Goal: Task Accomplishment & Management: Use online tool/utility

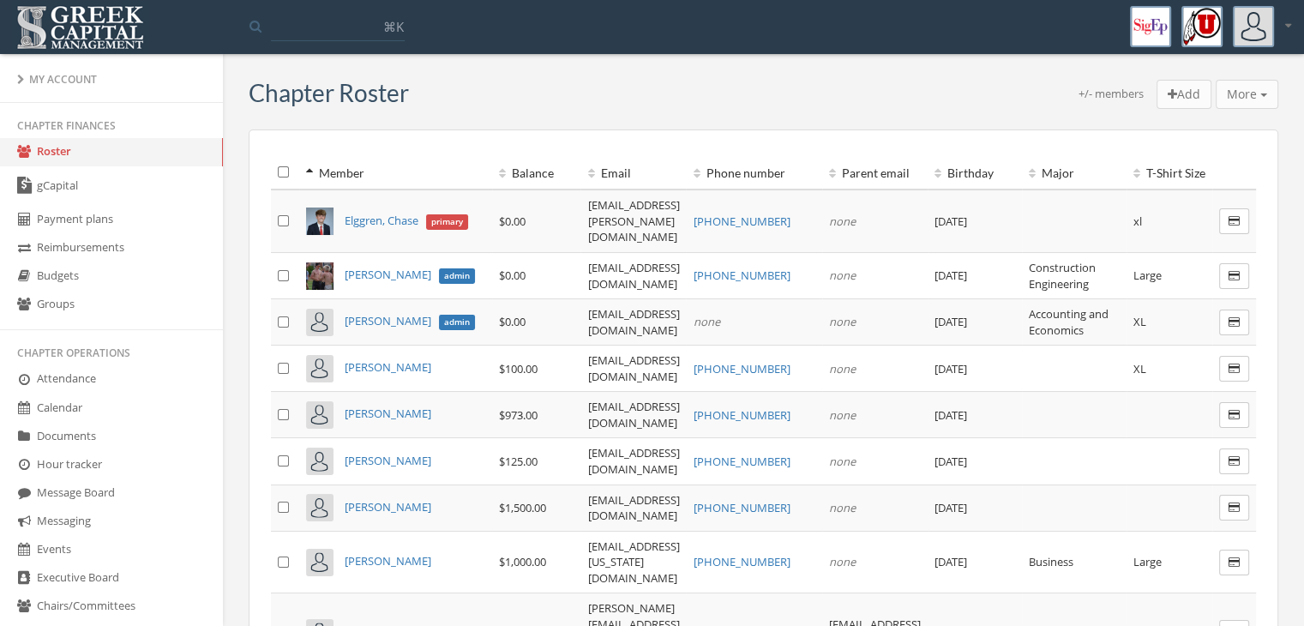
click at [152, 183] on link "gCapital" at bounding box center [111, 185] width 223 height 39
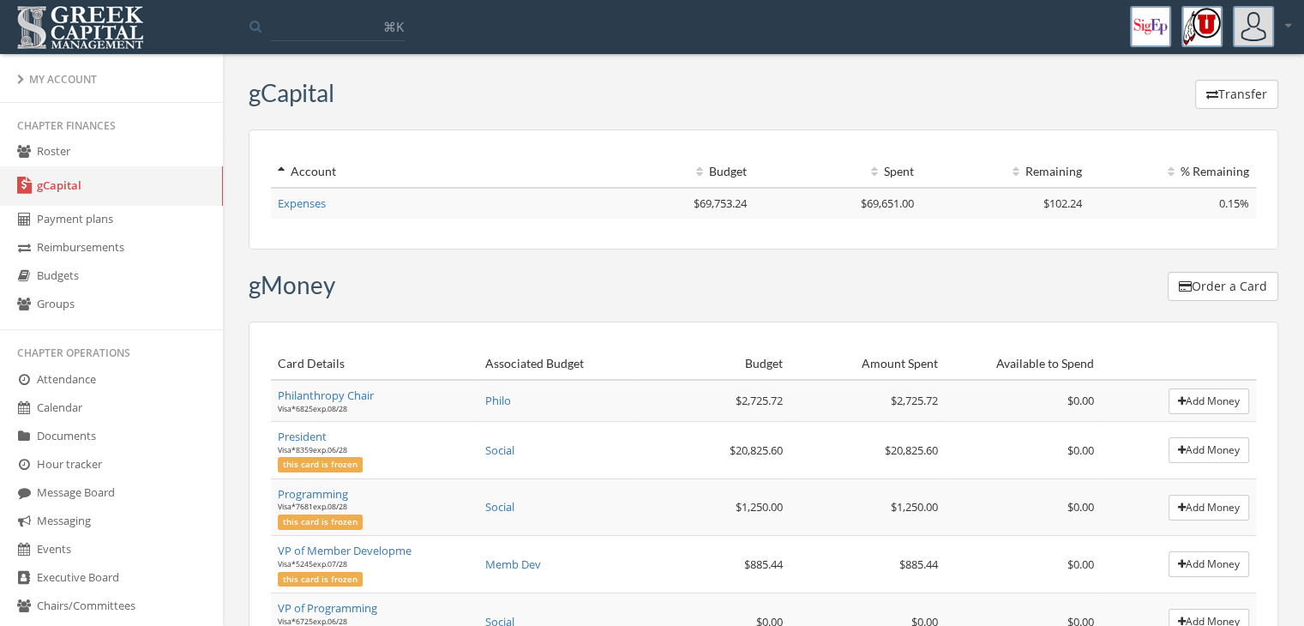
click at [309, 200] on link "Expenses" at bounding box center [302, 202] width 48 height 15
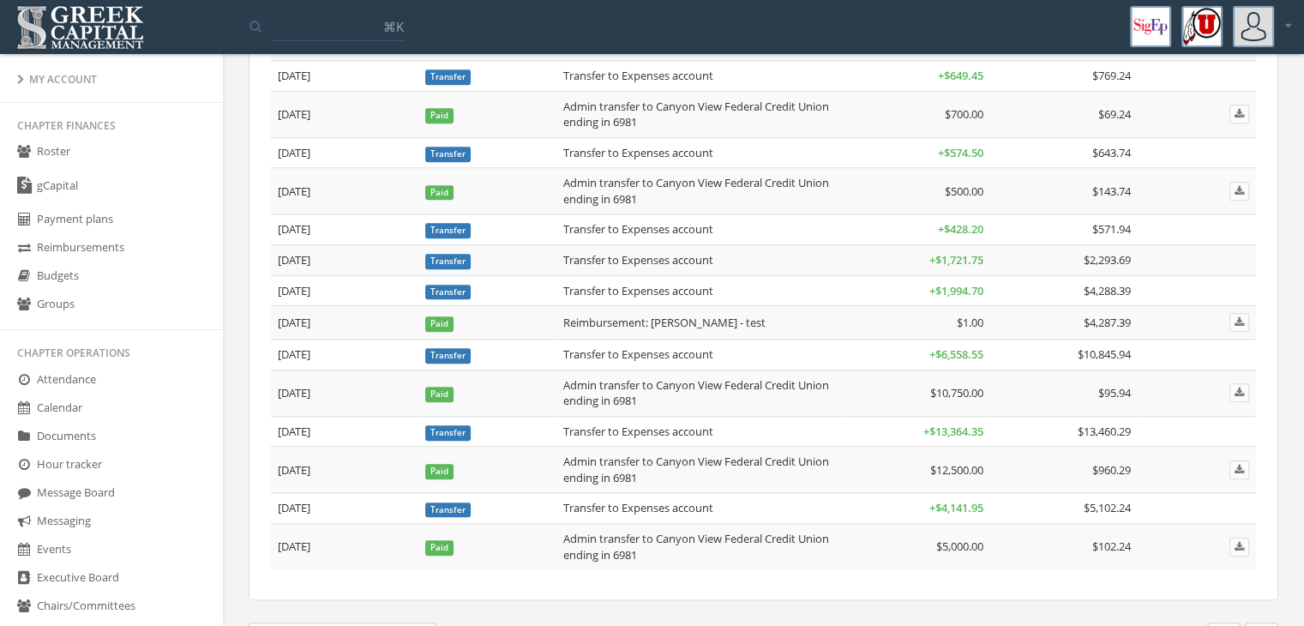
scroll to position [1408, 0]
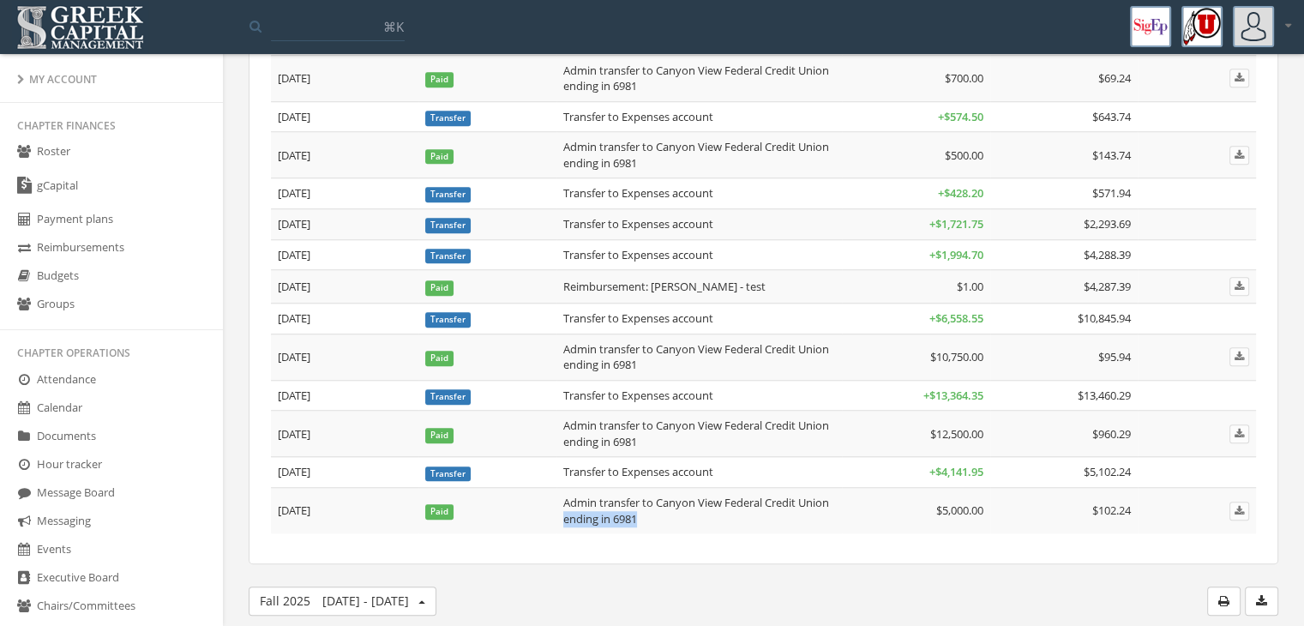
drag, startPoint x: 563, startPoint y: 503, endPoint x: 656, endPoint y: 510, distance: 92.9
click at [701, 502] on td "Admin transfer to Canyon View Federal Credit Union ending in 6981" at bounding box center [699, 511] width 286 height 46
drag, startPoint x: 568, startPoint y: 491, endPoint x: 677, endPoint y: 513, distance: 110.1
click at [677, 513] on td "Admin transfer to Canyon View Federal Credit Union ending in 6981" at bounding box center [699, 511] width 286 height 46
click at [560, 490] on td "Admin transfer to Canyon View Federal Credit Union ending in 6981" at bounding box center [699, 511] width 286 height 46
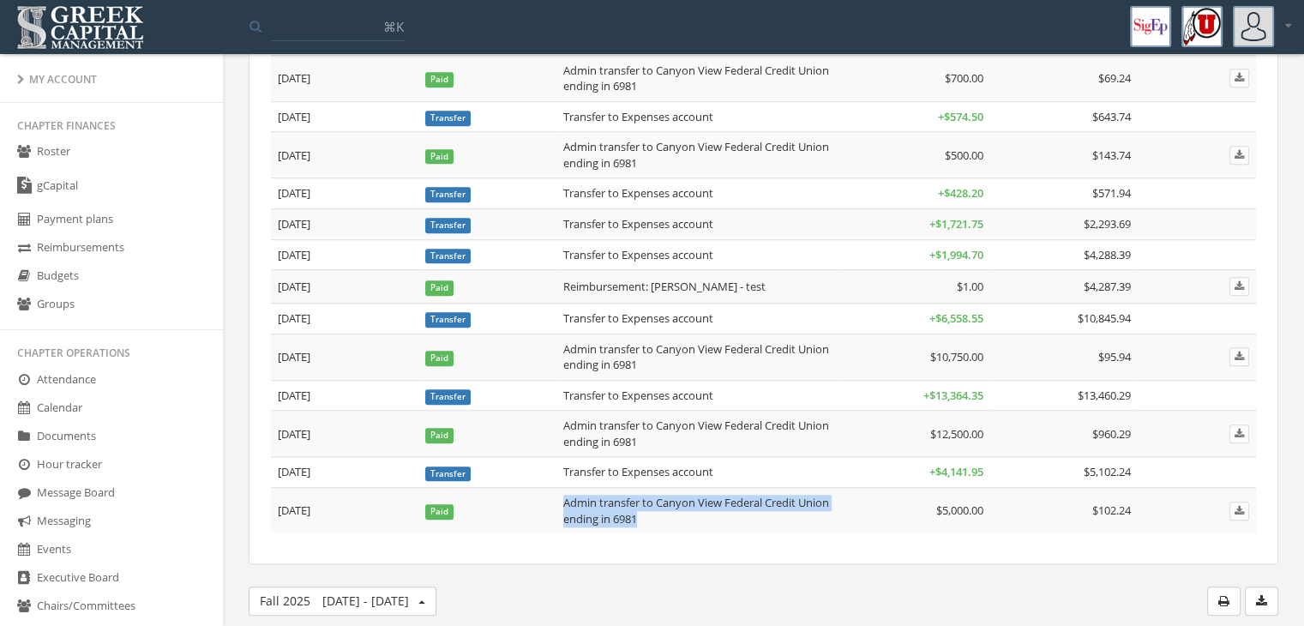
drag, startPoint x: 560, startPoint y: 490, endPoint x: 642, endPoint y: 514, distance: 85.7
click at [642, 514] on td "Admin transfer to Canyon View Federal Credit Union ending in 6981" at bounding box center [699, 511] width 286 height 46
click at [667, 508] on td "Admin transfer to Canyon View Federal Credit Union ending in 6981" at bounding box center [699, 511] width 286 height 46
click at [700, 497] on td "Admin transfer to Canyon View Federal Credit Union ending in 6981" at bounding box center [699, 511] width 286 height 46
click at [582, 488] on td "Admin transfer to Canyon View Federal Credit Union ending in 6981" at bounding box center [699, 511] width 286 height 46
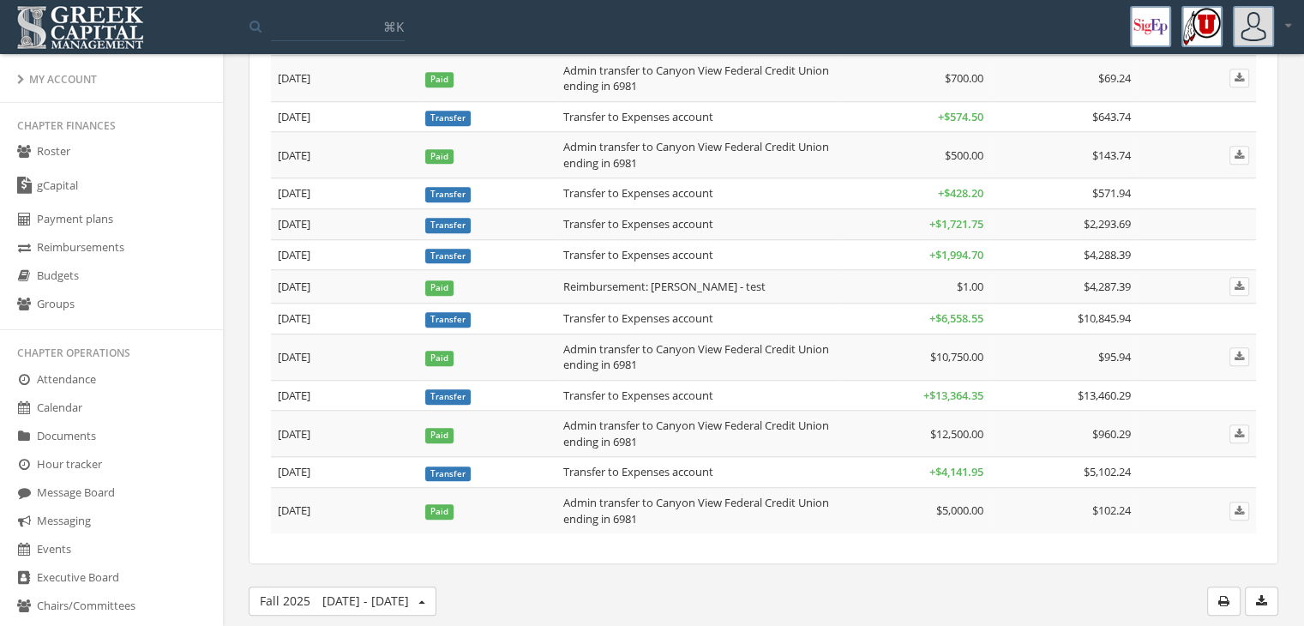
click at [590, 420] on td "Admin transfer to Canyon View Federal Credit Union ending in 6981" at bounding box center [699, 434] width 286 height 46
drag, startPoint x: 560, startPoint y: 412, endPoint x: 634, endPoint y: 423, distance: 75.4
click at [634, 423] on td "Admin transfer to Canyon View Federal Credit Union ending in 6981" at bounding box center [699, 434] width 286 height 46
click at [652, 458] on td "Transfer to Expenses account" at bounding box center [699, 472] width 286 height 31
click at [681, 457] on td "Transfer to Expenses account" at bounding box center [699, 472] width 286 height 31
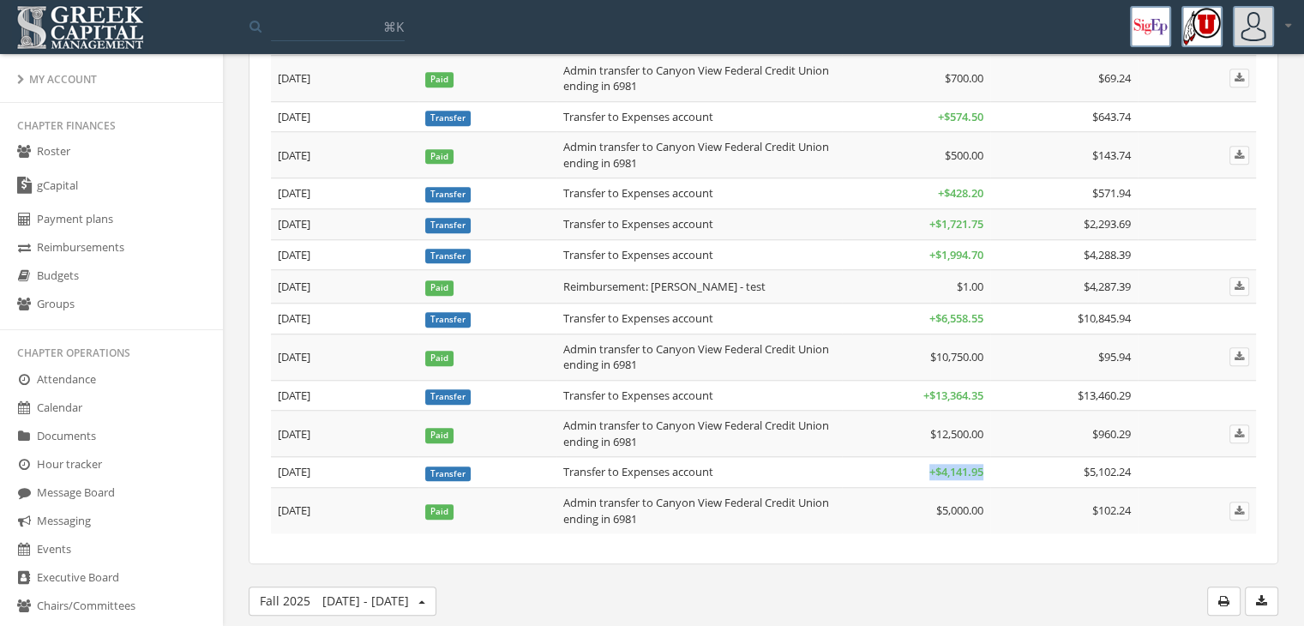
drag, startPoint x: 919, startPoint y: 456, endPoint x: 1017, endPoint y: 454, distance: 97.8
click at [1017, 457] on tr "[DATE] Transfer Transfer to Expenses account + $4,141.95 $5,102.24" at bounding box center [763, 472] width 985 height 31
click at [819, 512] on td "Admin transfer to Canyon View Federal Credit Union ending in 6981" at bounding box center [699, 511] width 286 height 46
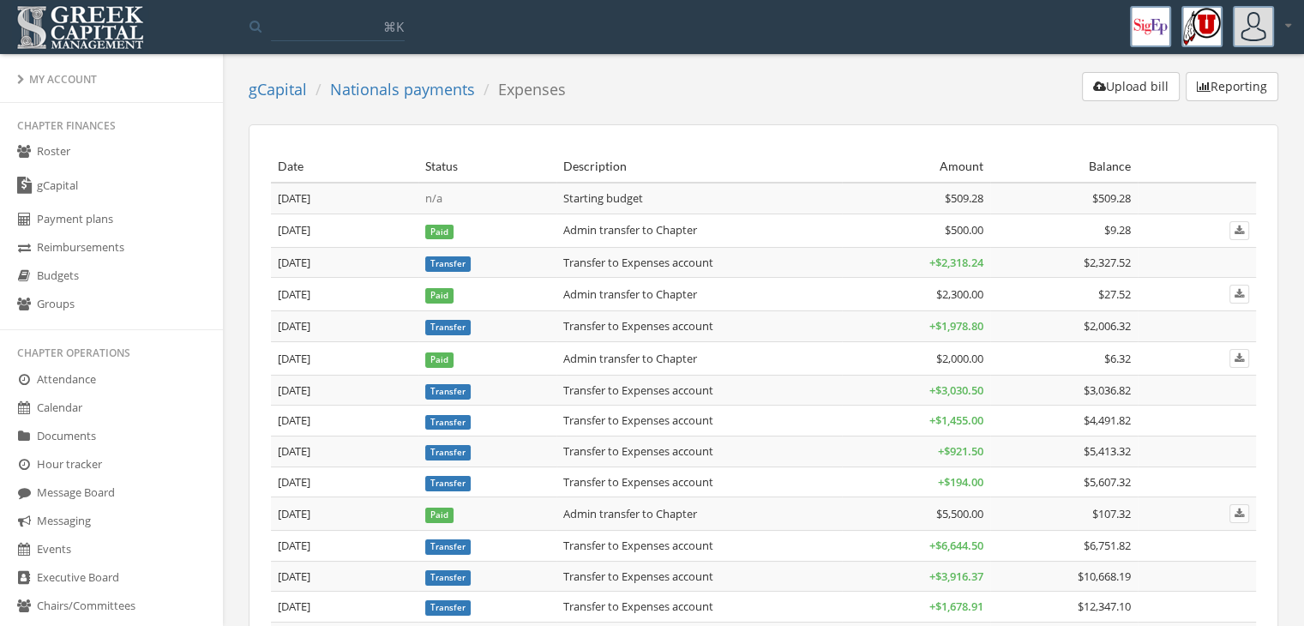
scroll to position [0, 0]
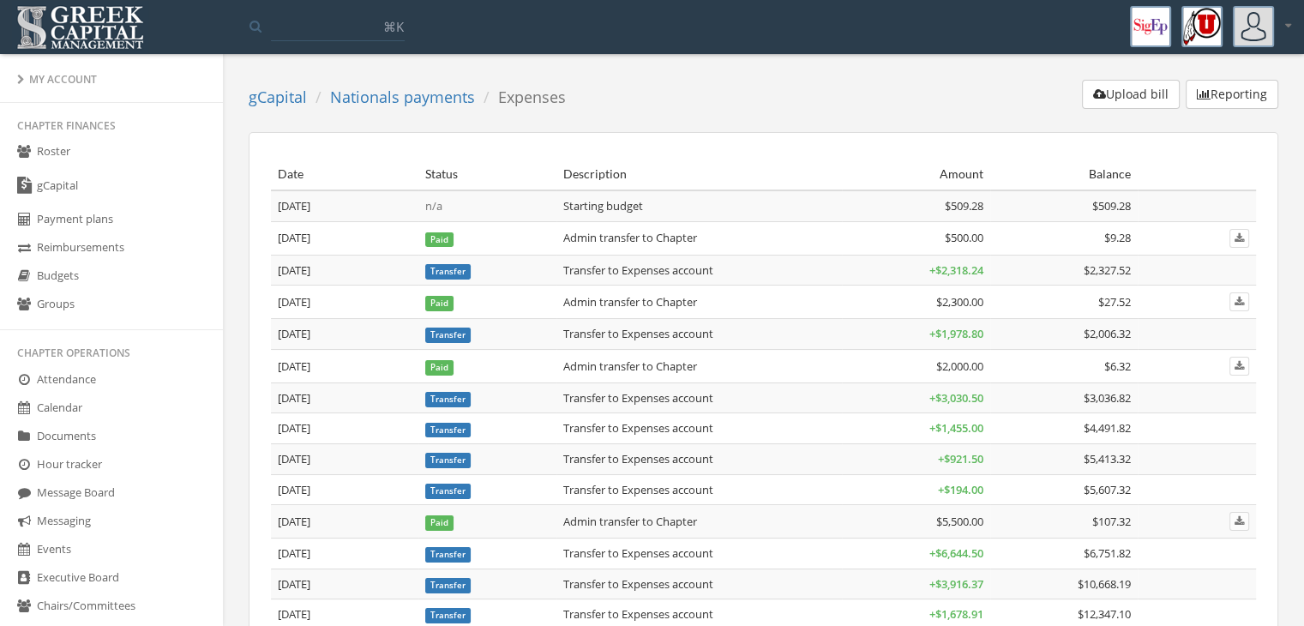
click at [20, 154] on icon at bounding box center [23, 151] width 17 height 15
